Goal: Task Accomplishment & Management: Manage account settings

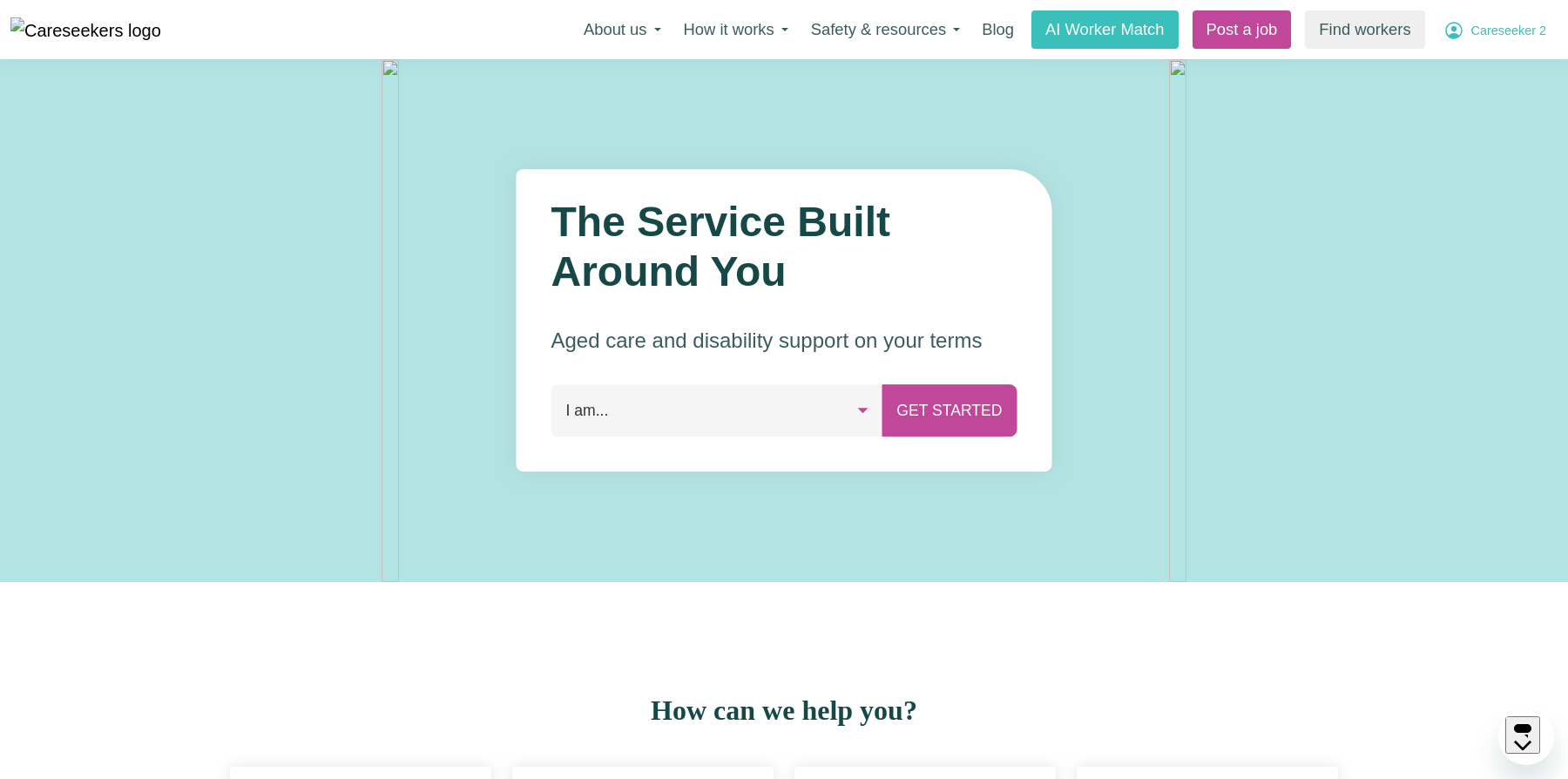
click at [1513, 32] on span "Careseeker 2" at bounding box center [1508, 31] width 75 height 20
